Goal: Navigation & Orientation: Find specific page/section

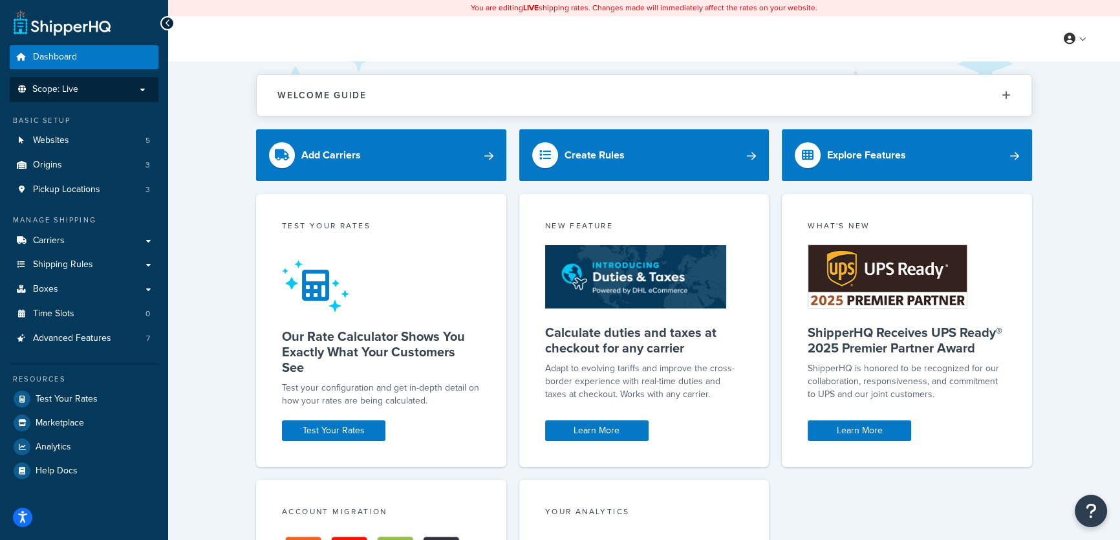
click at [140, 90] on p "Scope: Live" at bounding box center [84, 89] width 137 height 11
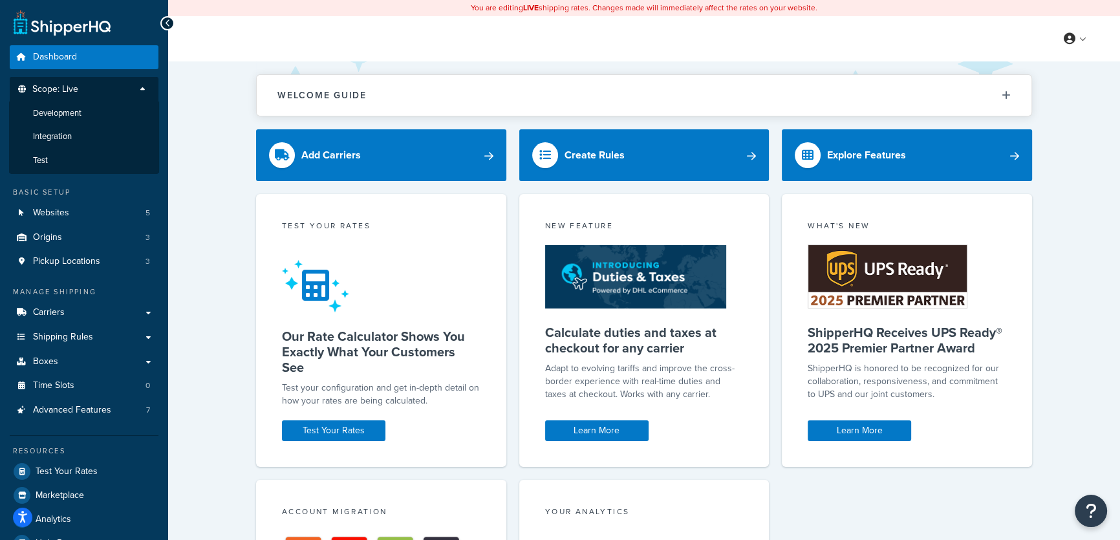
click at [140, 90] on p "Scope: Live" at bounding box center [84, 92] width 137 height 17
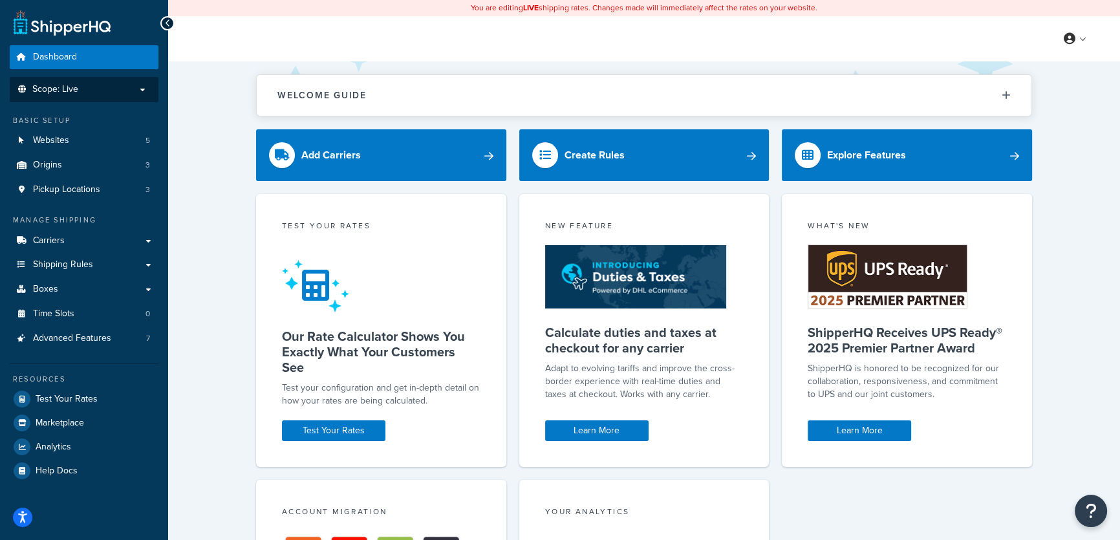
click at [144, 85] on p "Scope: Live" at bounding box center [84, 89] width 137 height 11
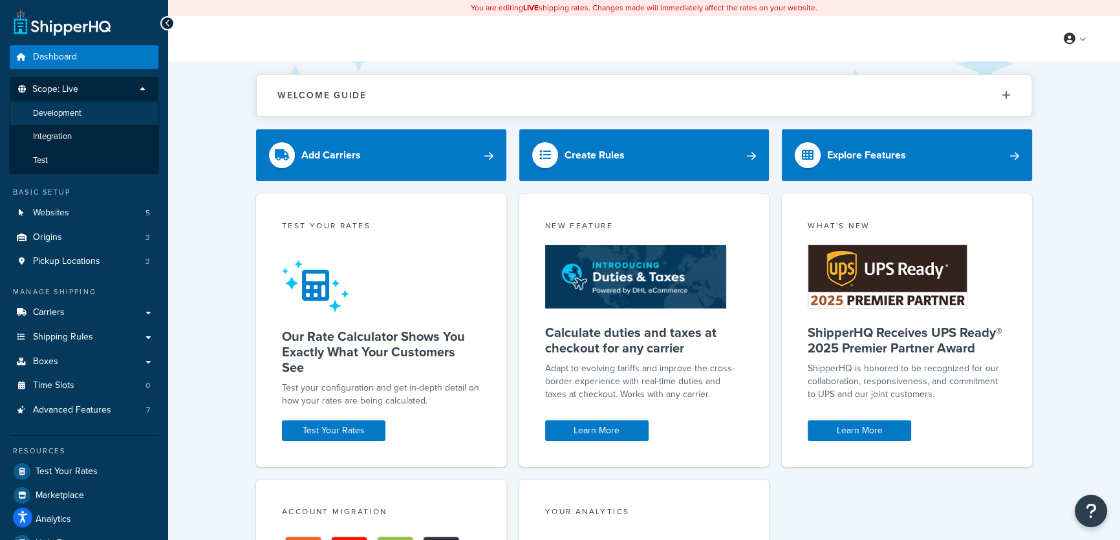
click at [77, 112] on span "Development" at bounding box center [57, 113] width 49 height 11
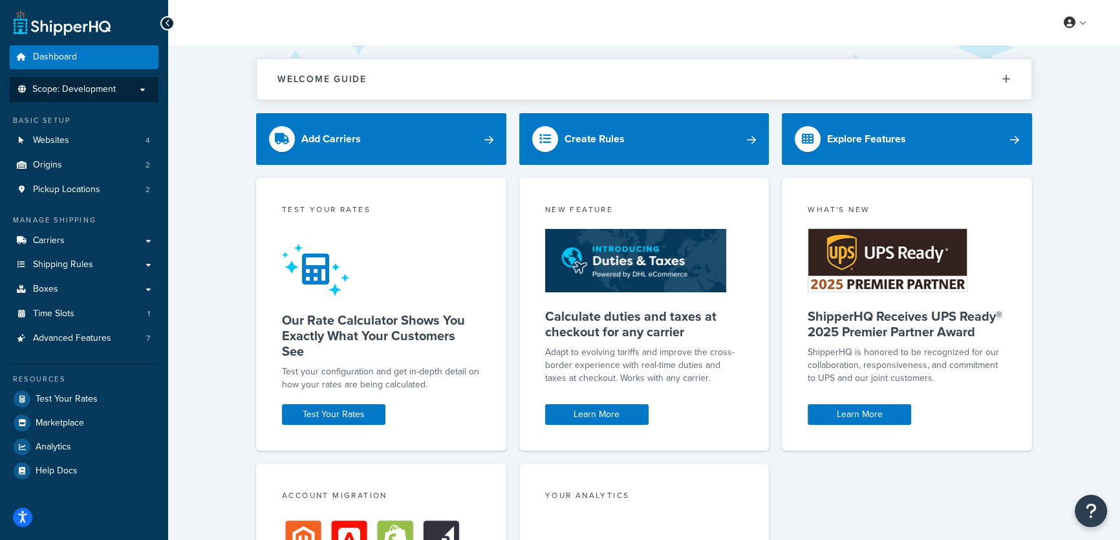
click at [139, 91] on p "Scope: Development" at bounding box center [84, 89] width 137 height 11
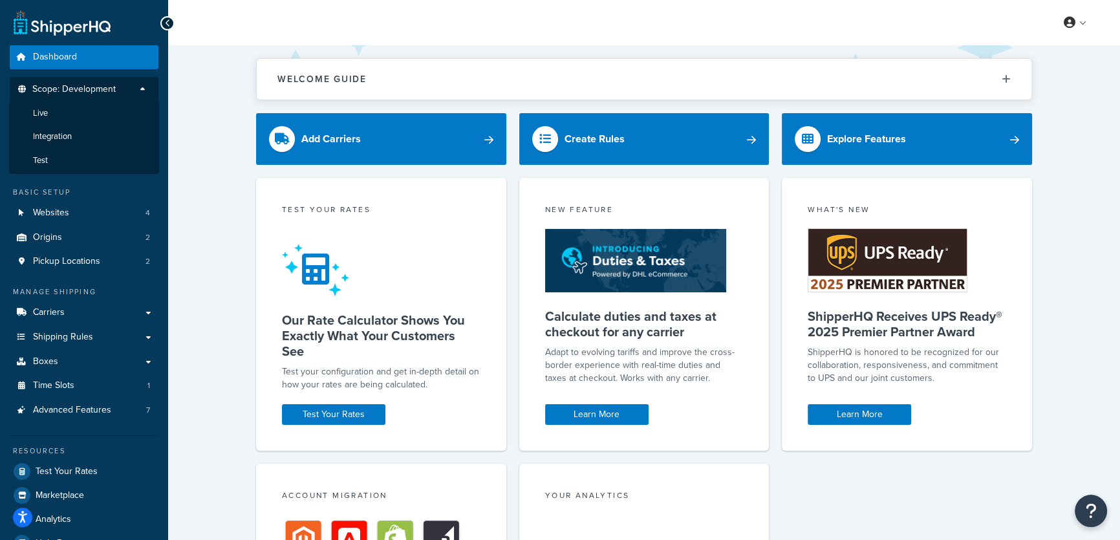
click at [139, 91] on p "Scope: Development" at bounding box center [84, 92] width 137 height 17
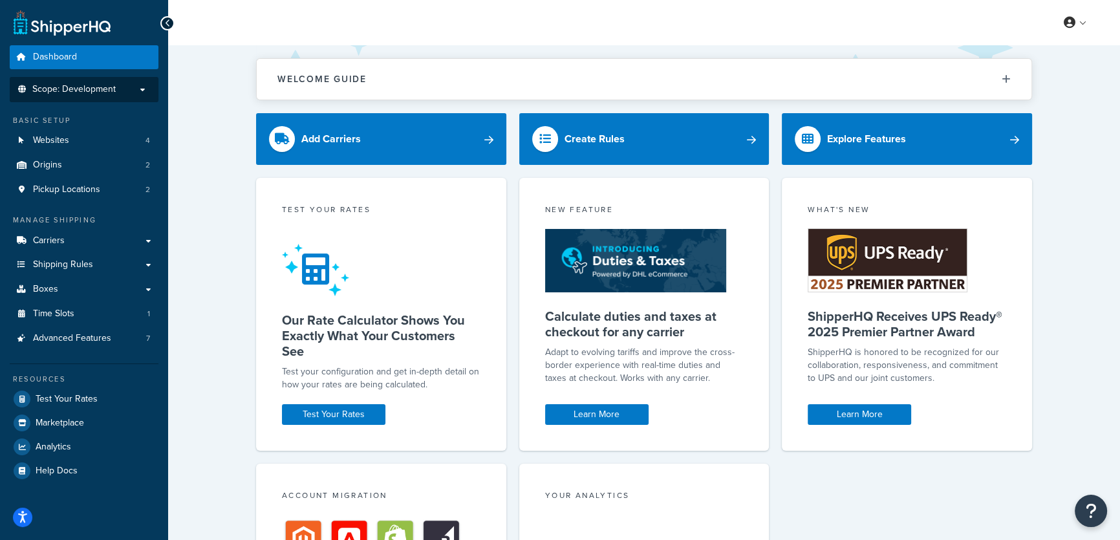
click at [145, 89] on p "Scope: Development" at bounding box center [84, 89] width 137 height 11
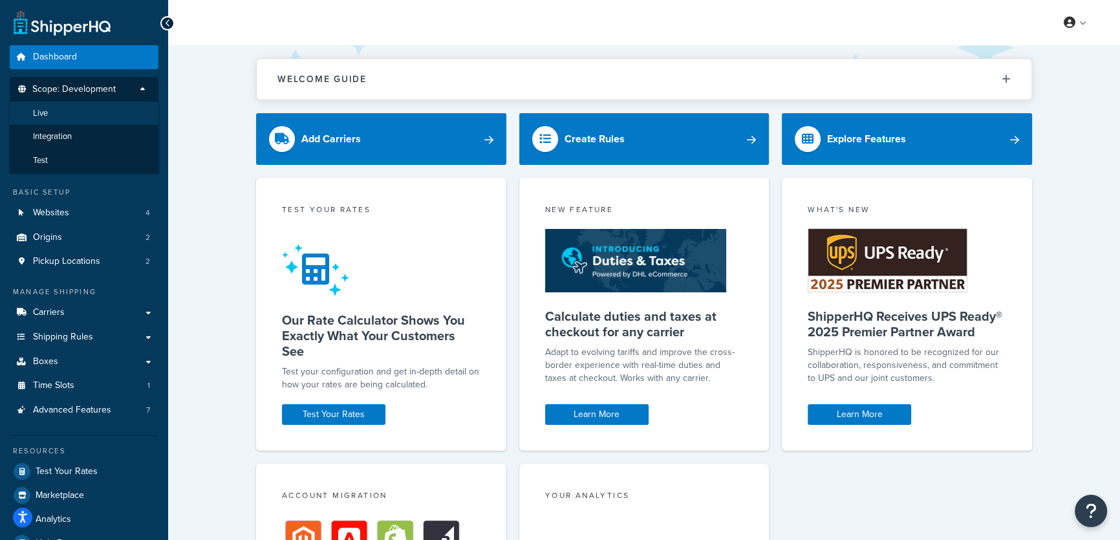
click at [69, 113] on li "Live" at bounding box center [84, 114] width 150 height 24
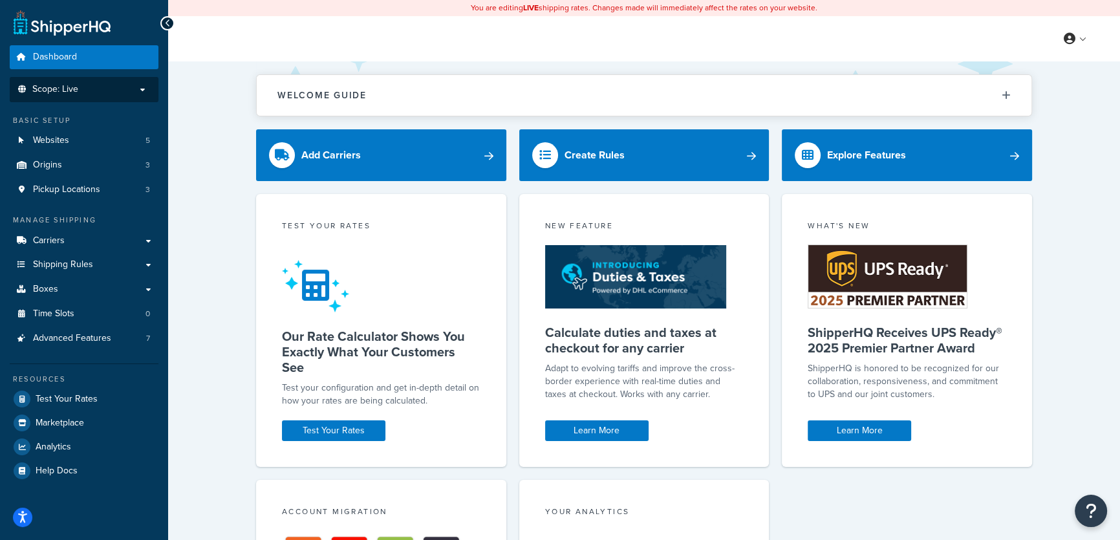
click at [887, 498] on div "Test your rates Our Rate Calculator Shows You Exactly What Your Customers See T…" at bounding box center [644, 485] width 776 height 583
click at [399, 45] on div "My Profile Billing Global Settings Contact Us Logout" at bounding box center [644, 38] width 952 height 45
click at [141, 91] on p "Scope: Live" at bounding box center [84, 89] width 137 height 11
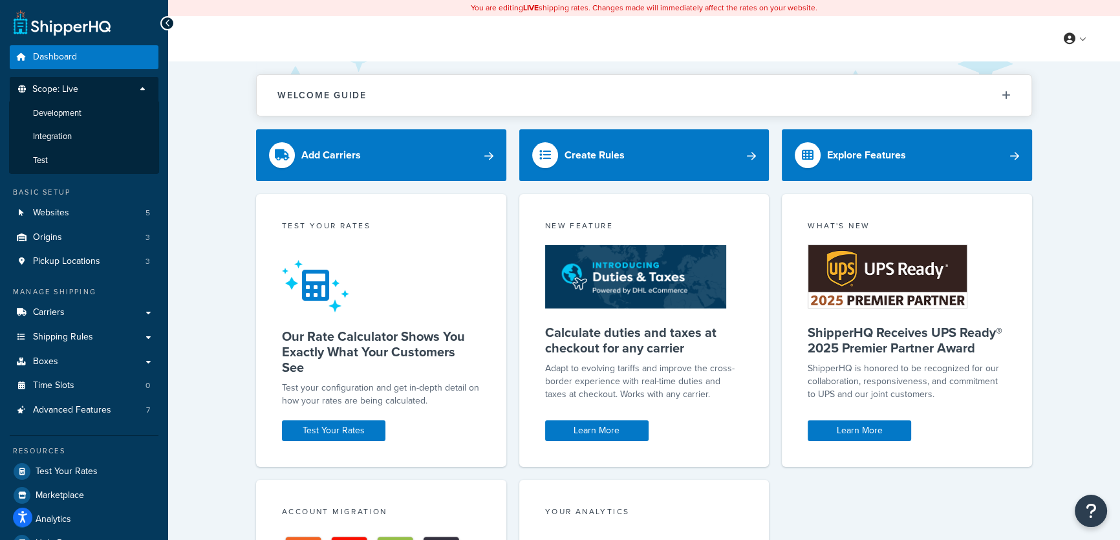
click at [459, 36] on div "My Profile Billing Global Settings Contact Us Logout" at bounding box center [644, 38] width 952 height 45
click at [65, 111] on span "Development" at bounding box center [57, 113] width 49 height 11
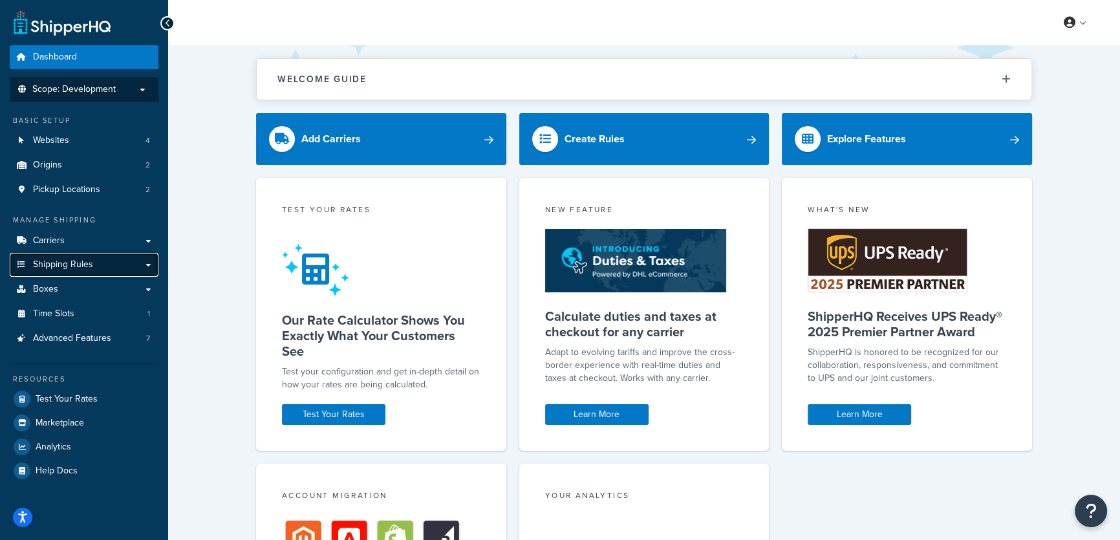
click at [72, 266] on span "Shipping Rules" at bounding box center [63, 264] width 60 height 11
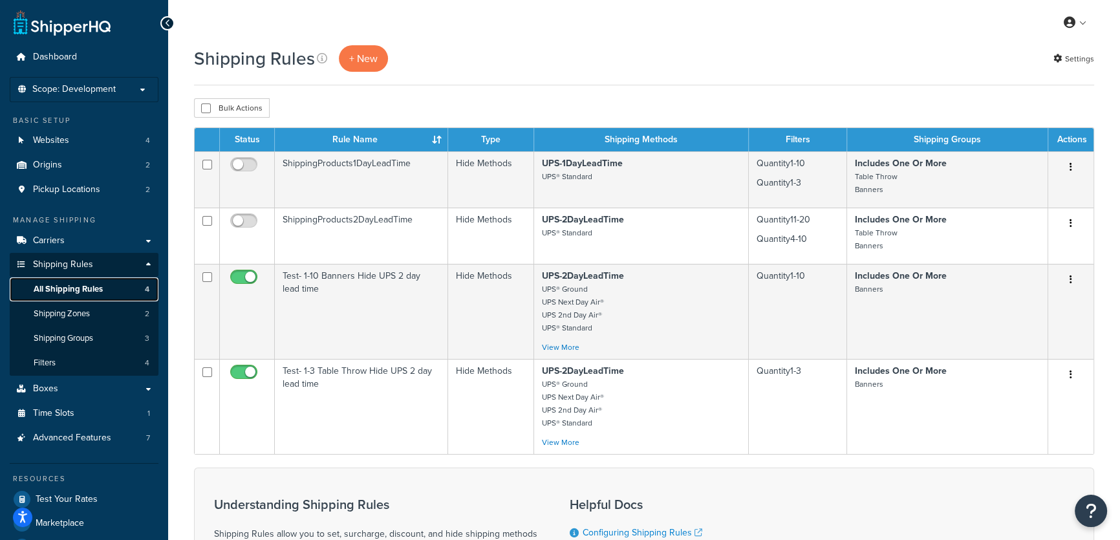
click at [75, 290] on span "All Shipping Rules" at bounding box center [68, 289] width 69 height 11
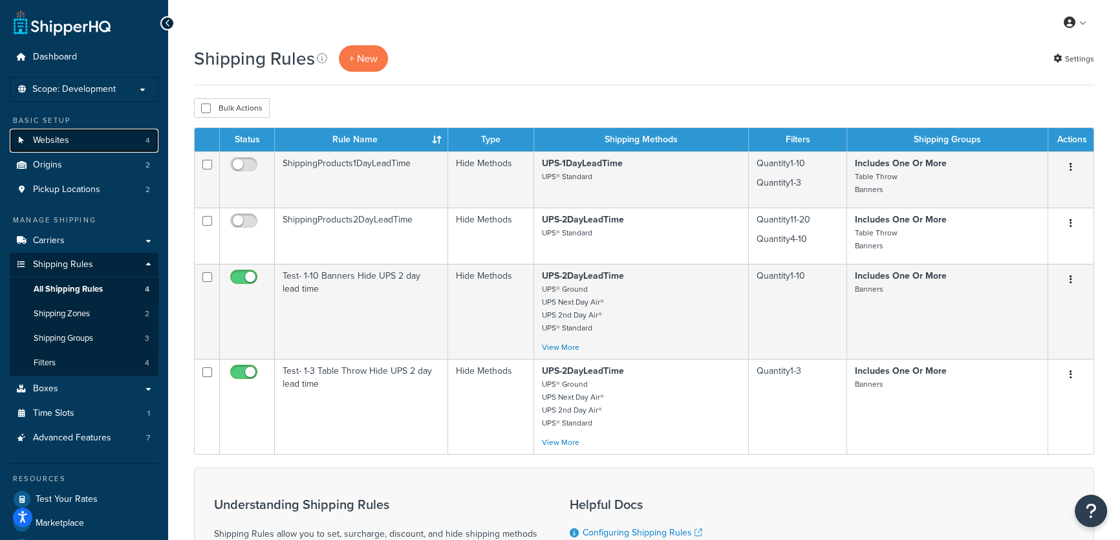
click at [67, 141] on span "Websites" at bounding box center [51, 140] width 36 height 11
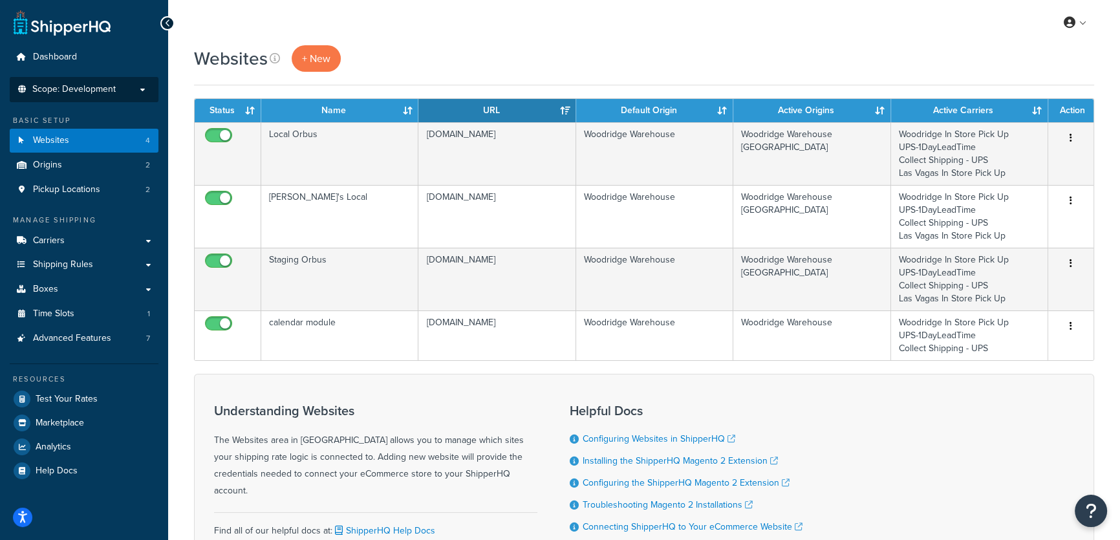
click at [122, 89] on p "Scope: Development" at bounding box center [84, 89] width 137 height 11
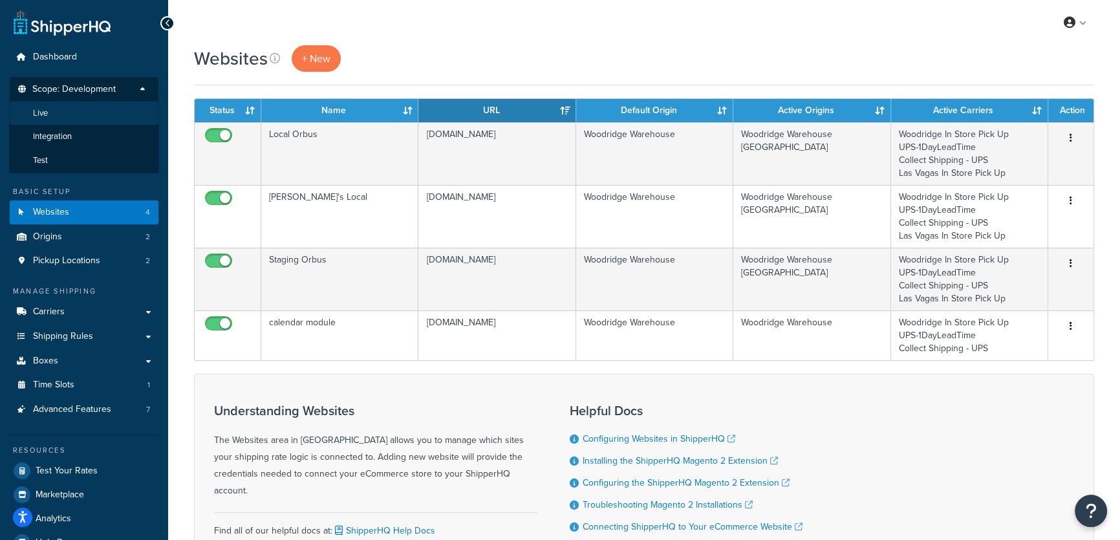
click at [76, 116] on li "Live" at bounding box center [84, 114] width 150 height 24
